Goal: Information Seeking & Learning: Learn about a topic

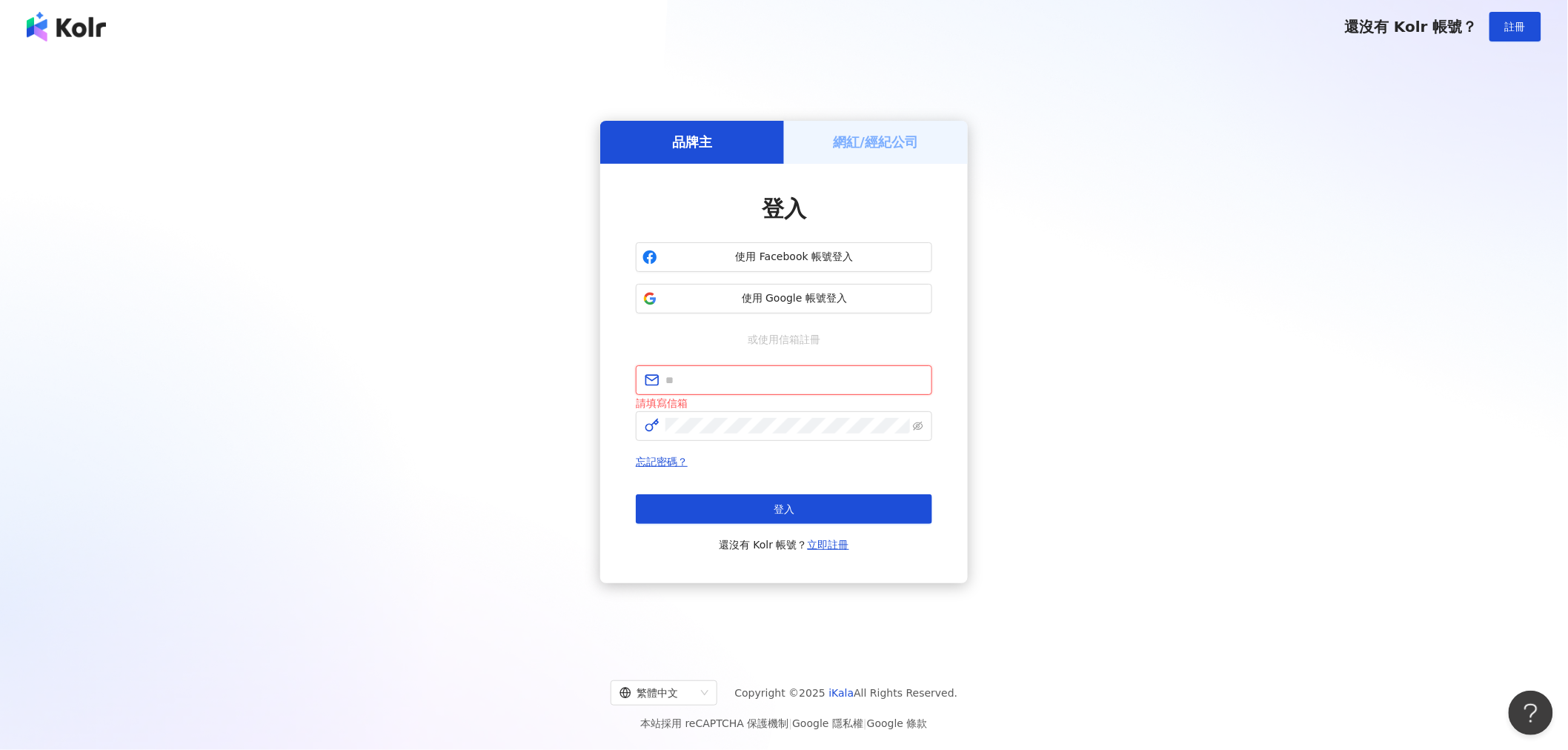
type input "**********"
click button "登入" at bounding box center [784, 509] width 296 height 30
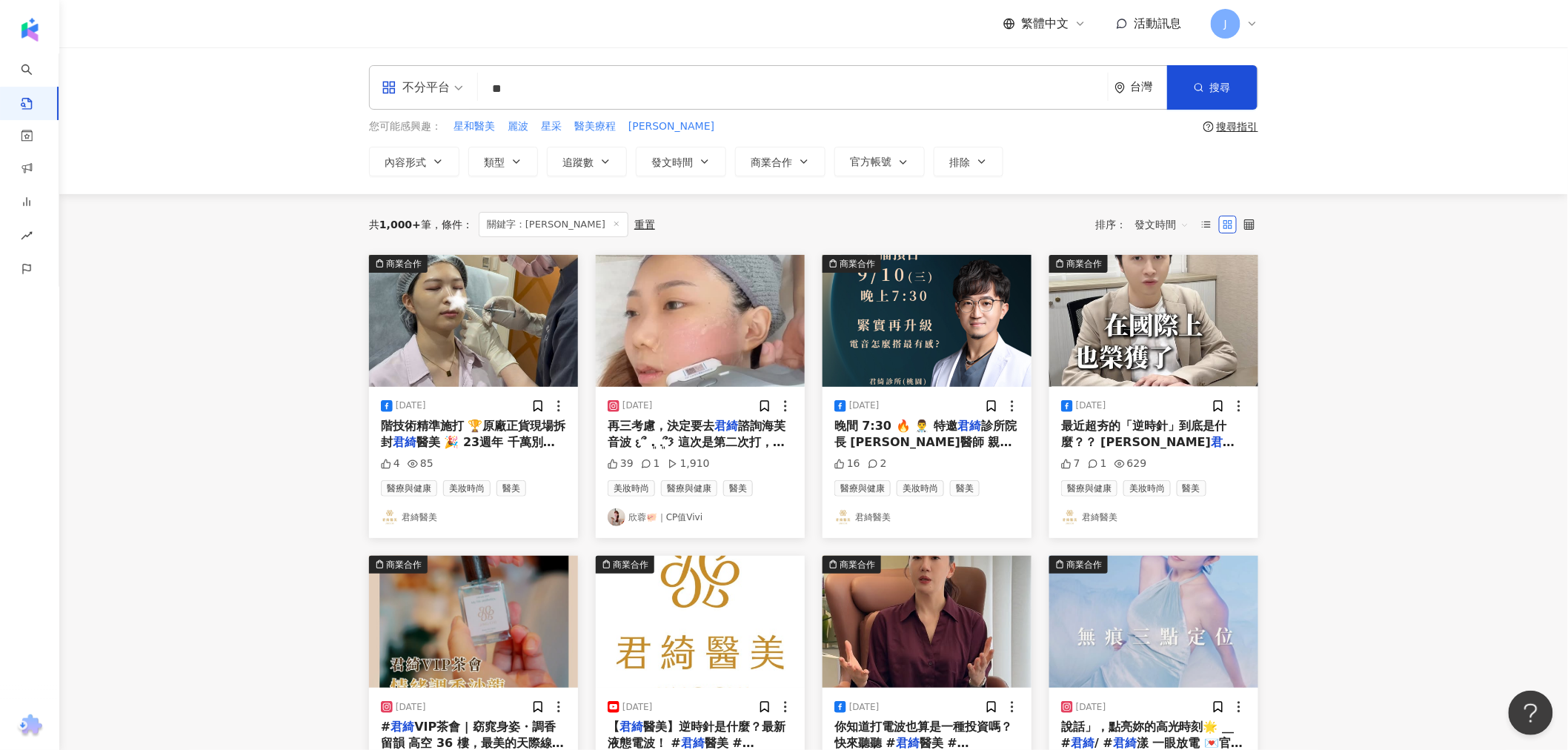
click at [1241, 452] on span "醫美 #[PERSON_NAME] 醫師告訴你！ 最近超夯的「逆時針」到底是什麼？？ [PERSON_NAME]" at bounding box center [1152, 483] width 183 height 63
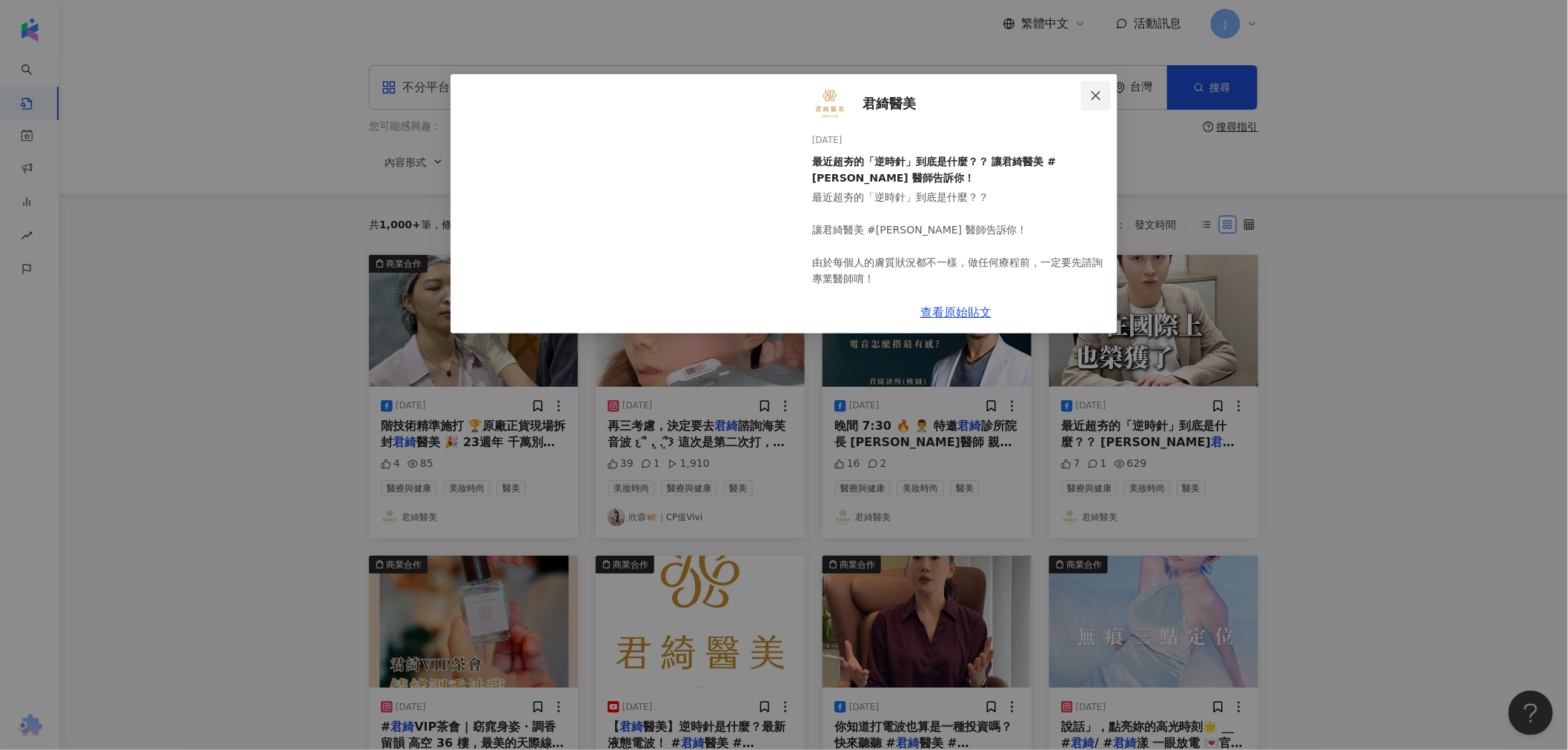
click at [1093, 85] on button "Close" at bounding box center [1096, 95] width 30 height 30
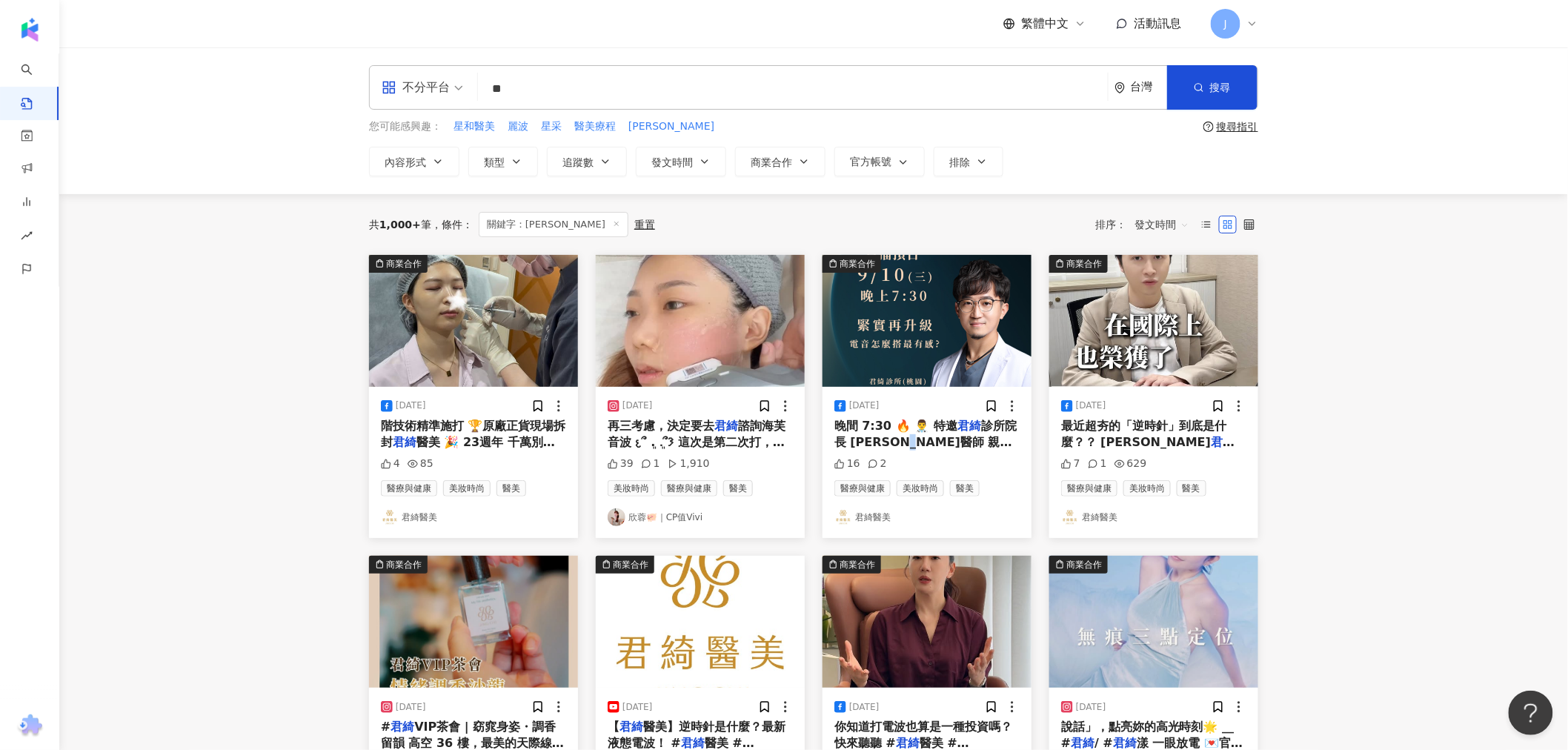
click at [931, 447] on span "診所院長 [PERSON_NAME]醫師 親自解密！ ✨" at bounding box center [925, 442] width 183 height 47
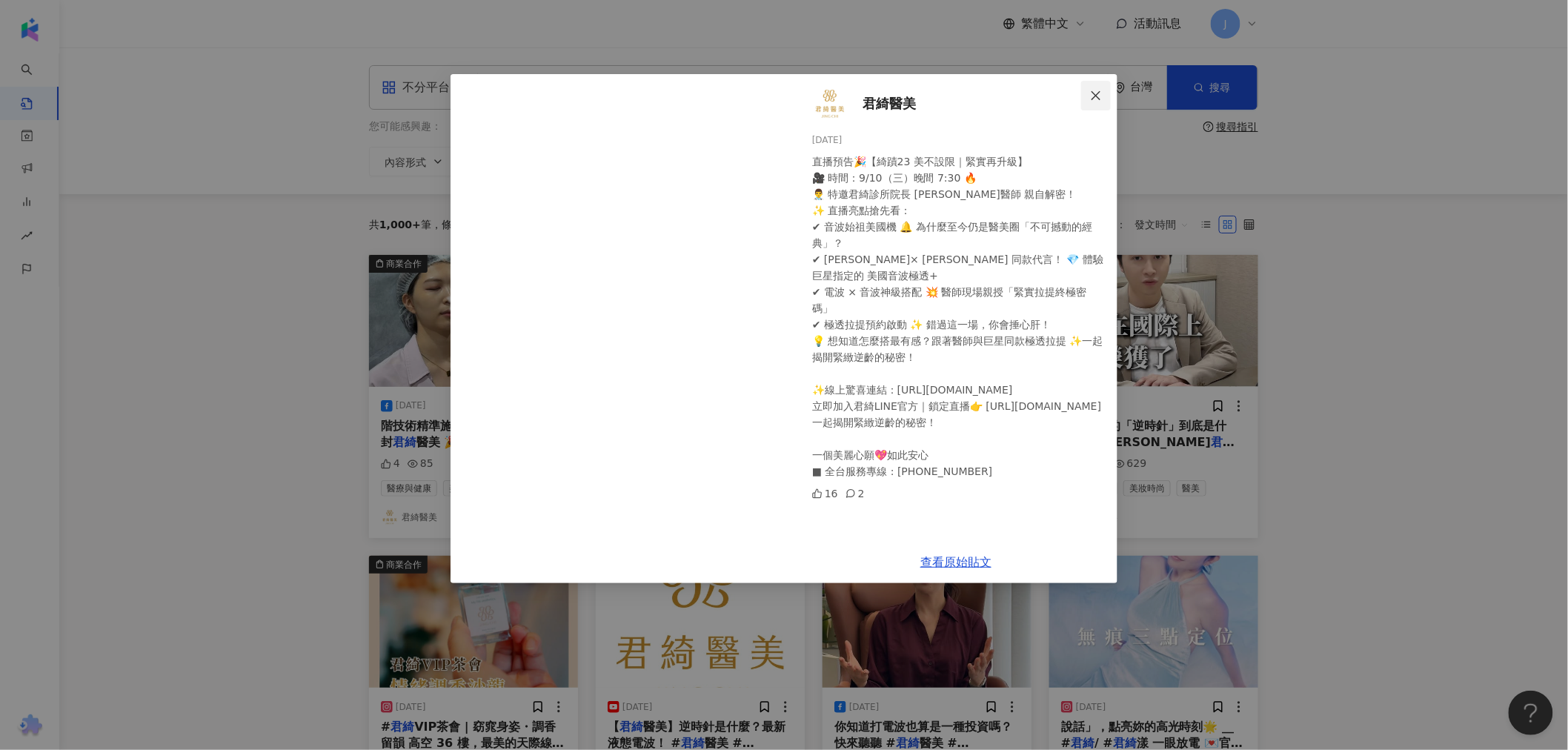
click at [1098, 99] on icon "close" at bounding box center [1096, 96] width 12 height 12
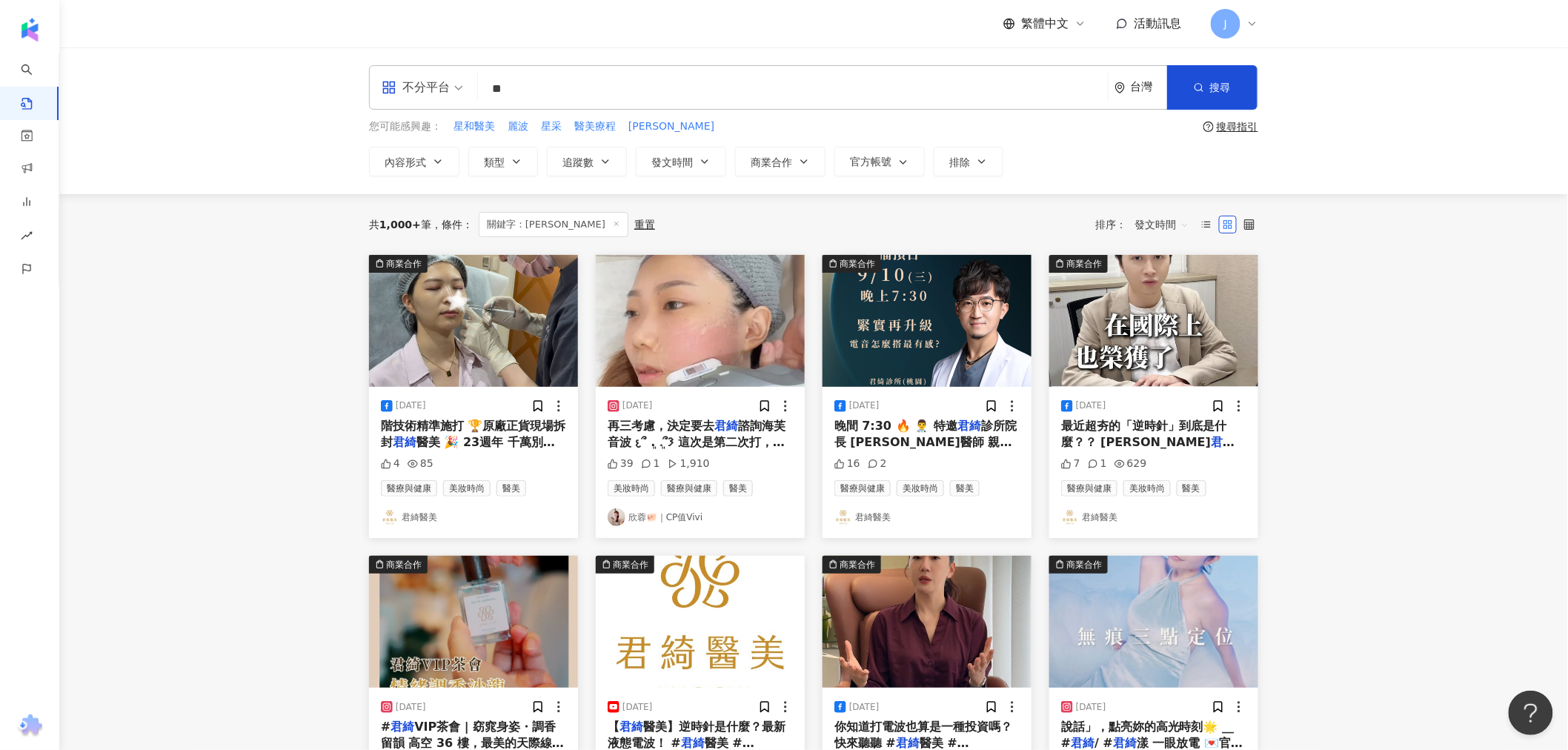
click at [715, 429] on mark "君綺" at bounding box center [727, 426] width 24 height 14
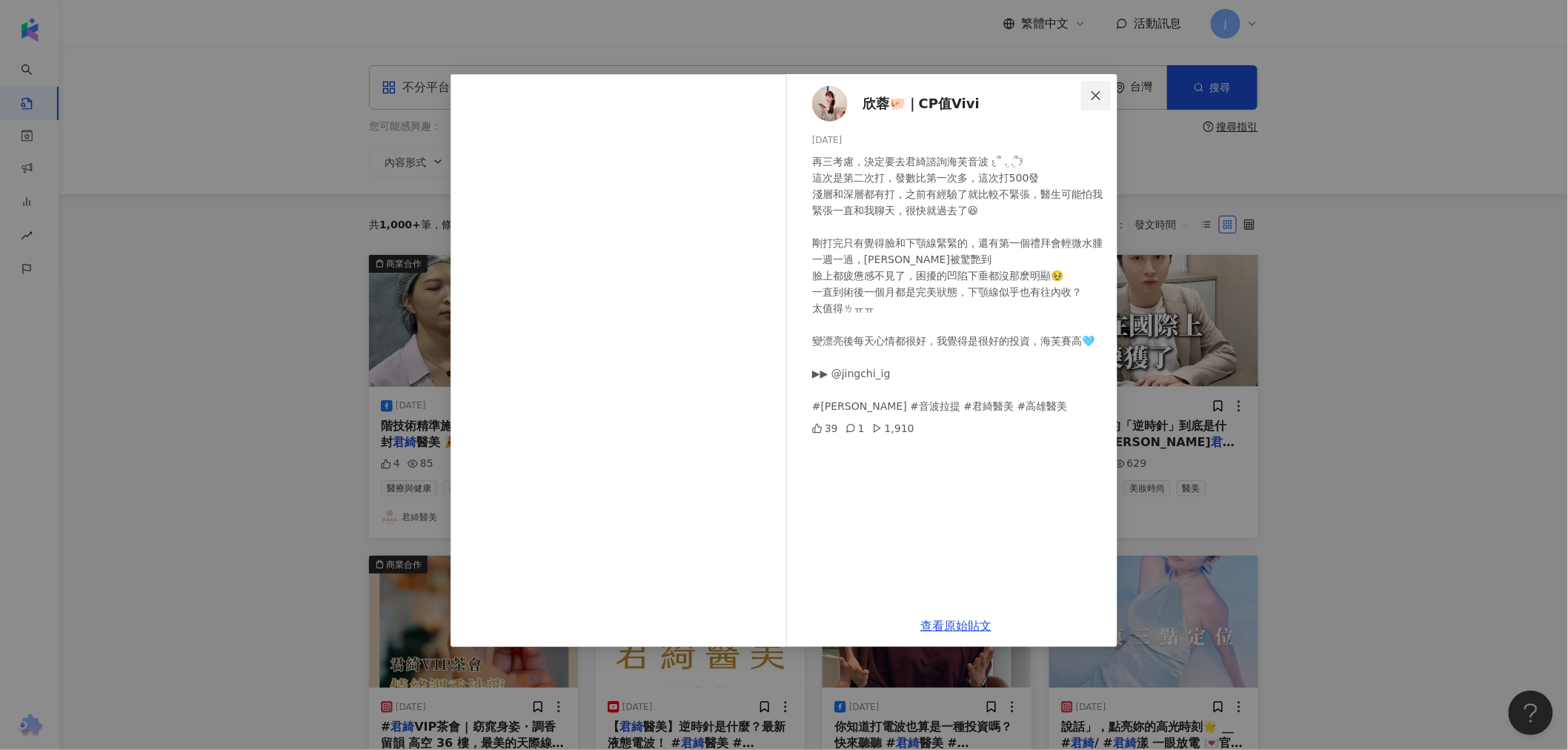
click at [1098, 99] on icon "close" at bounding box center [1096, 96] width 12 height 12
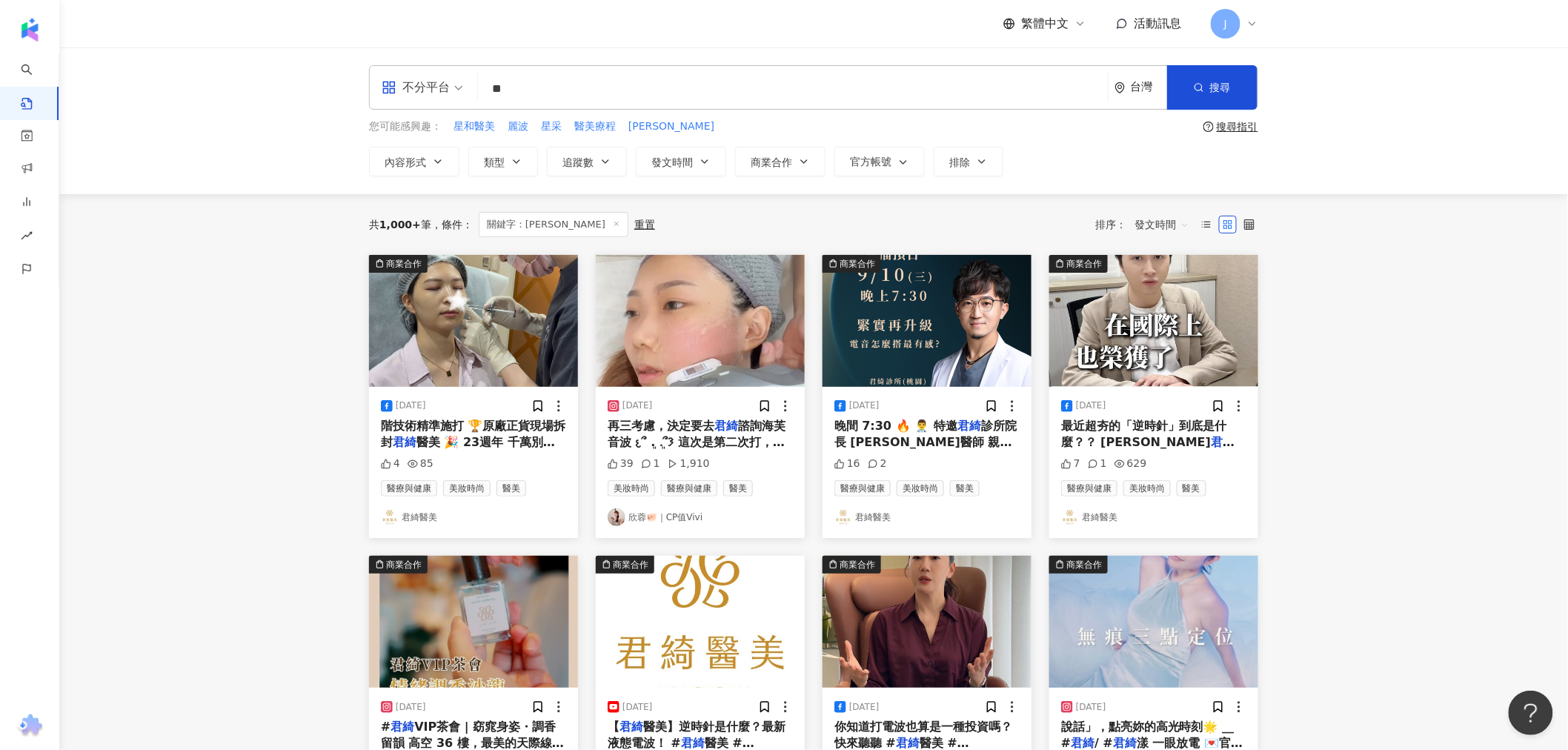
click at [509, 423] on span "階技術精準施打 🏆原廠正貨現場拆封" at bounding box center [474, 434] width 185 height 30
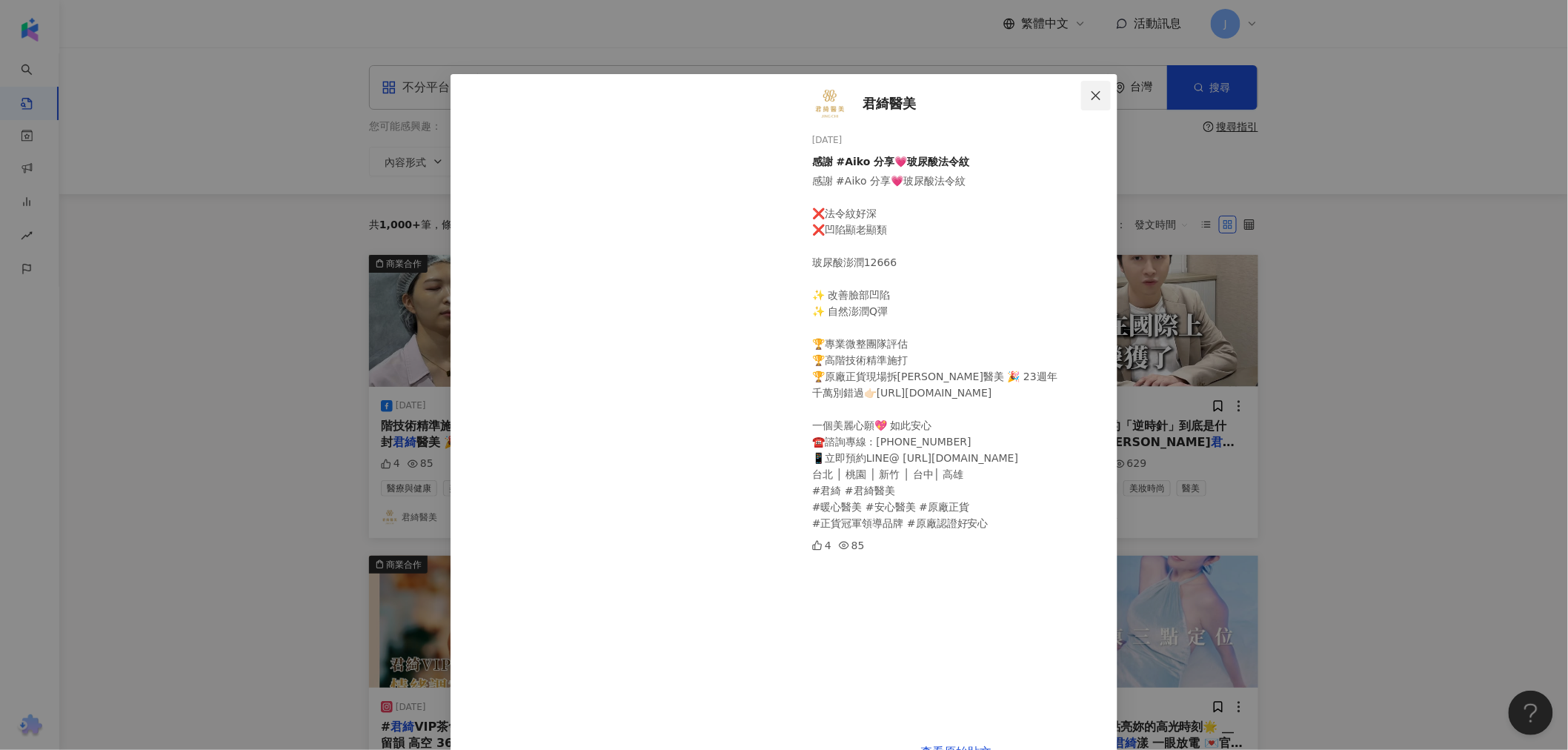
click at [1085, 87] on button "Close" at bounding box center [1096, 95] width 30 height 30
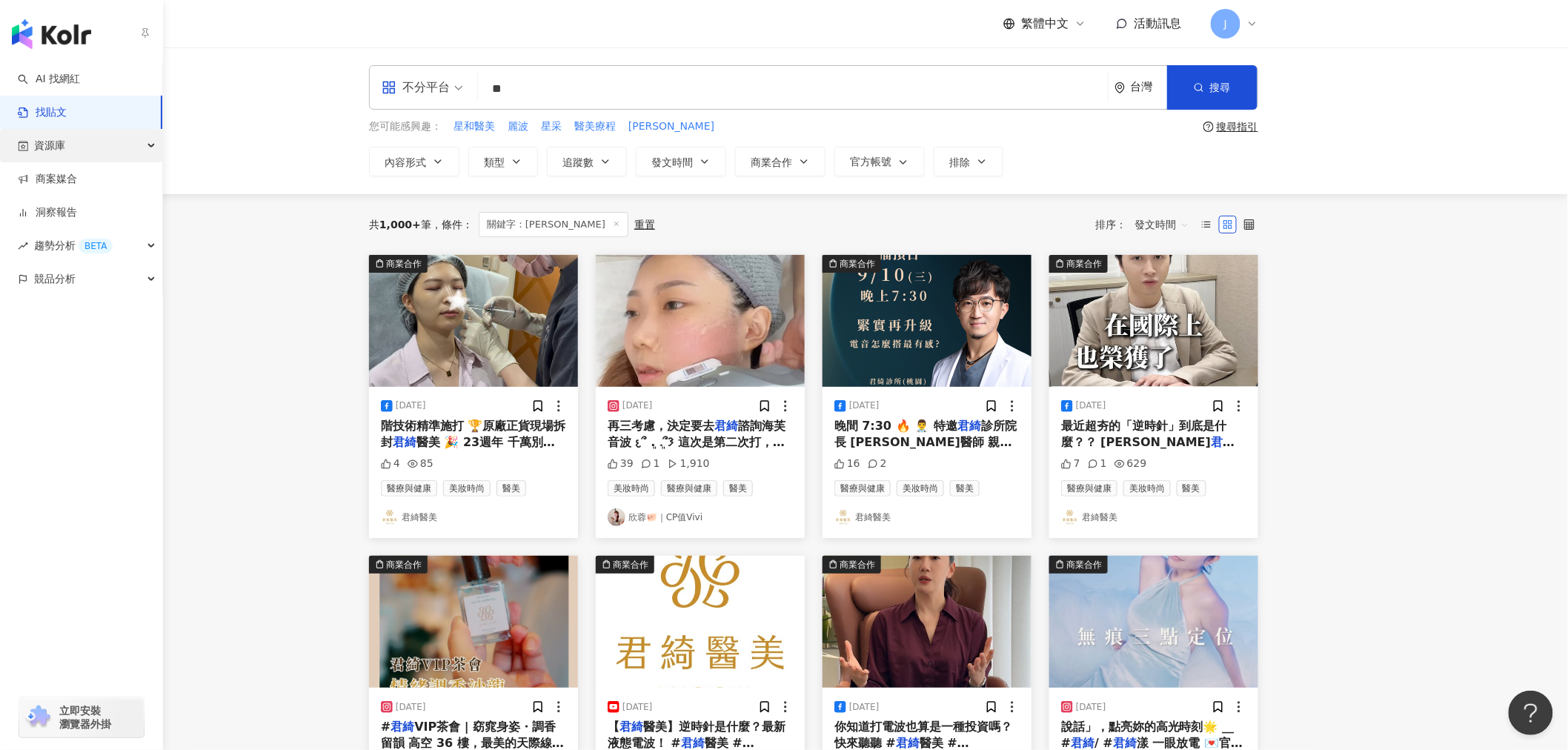
click at [89, 146] on div "資源庫" at bounding box center [81, 145] width 162 height 33
click at [139, 387] on div "競品分析" at bounding box center [81, 379] width 162 height 33
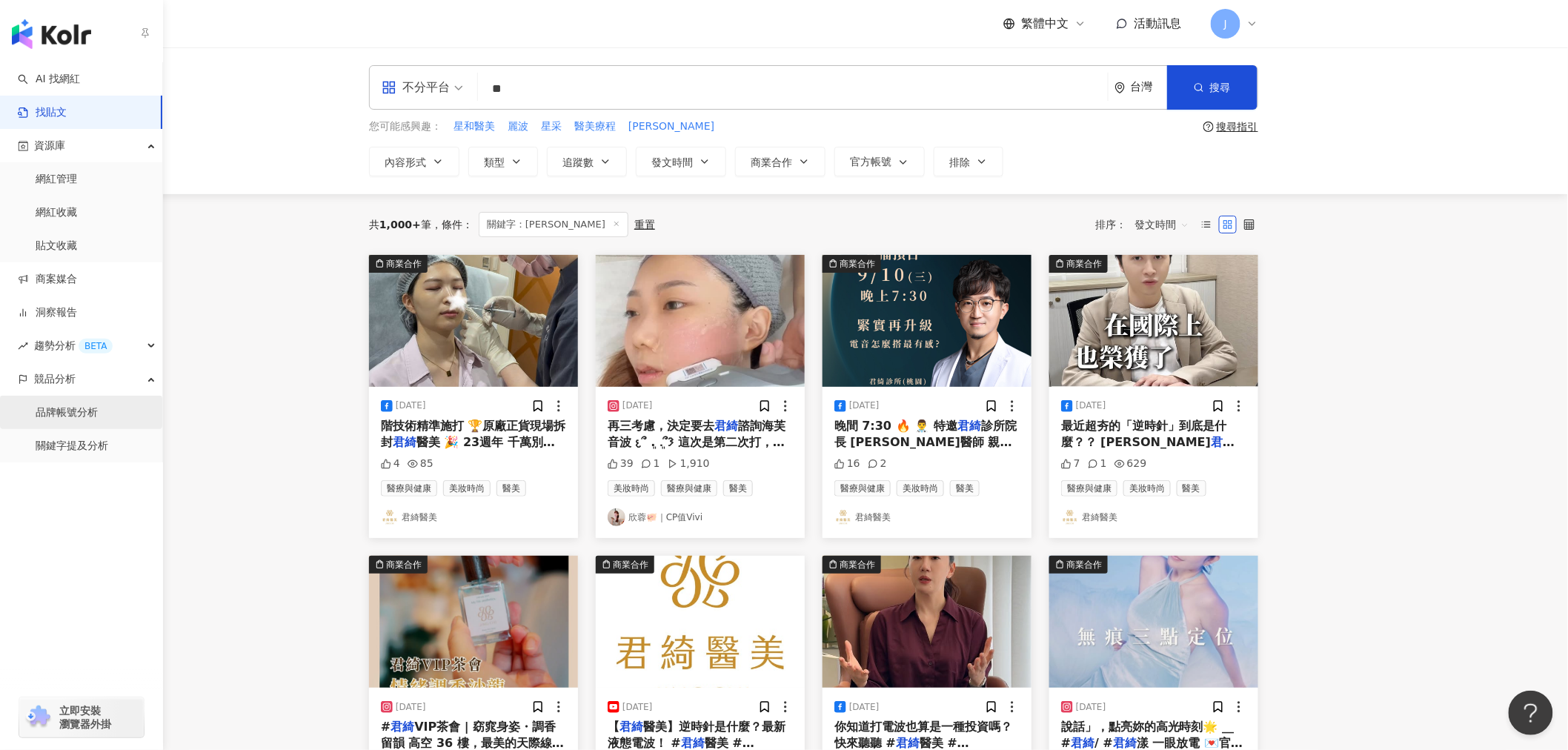
click at [92, 405] on link "品牌帳號分析" at bounding box center [67, 412] width 63 height 15
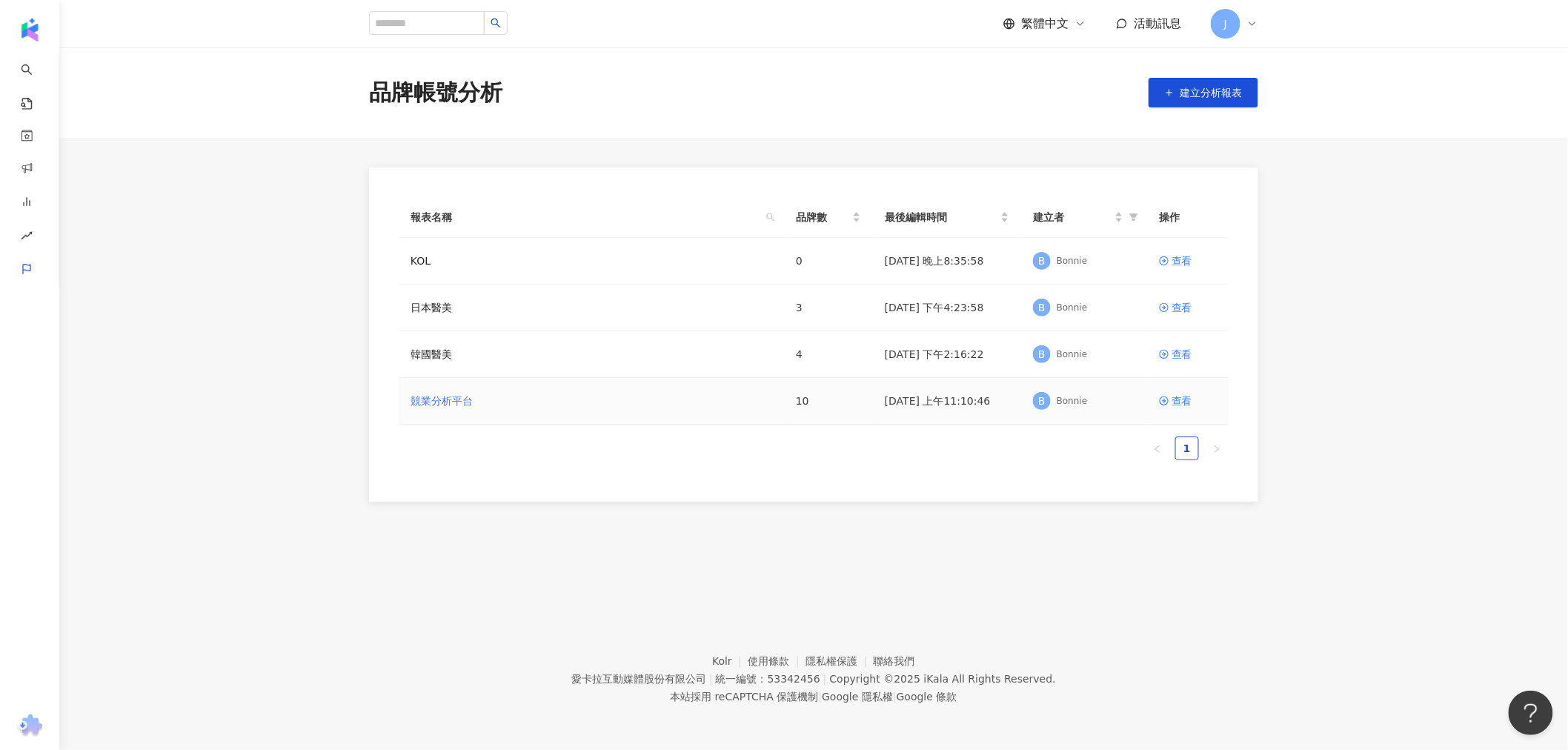
click at [447, 399] on link "競業分析平台" at bounding box center [441, 400] width 63 height 16
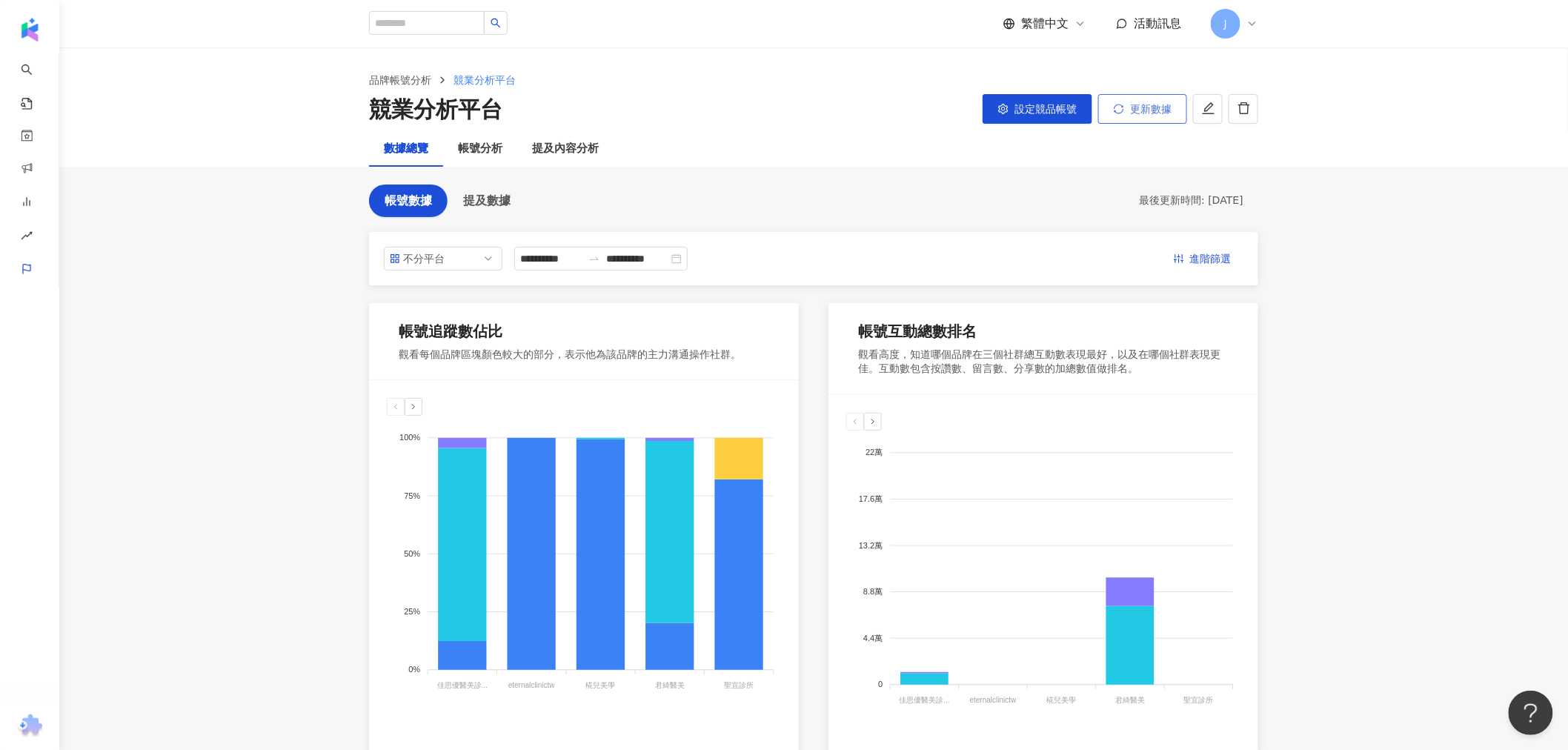
click at [1141, 111] on span "更新數據" at bounding box center [1151, 109] width 41 height 12
